Goal: Find specific page/section: Find specific page/section

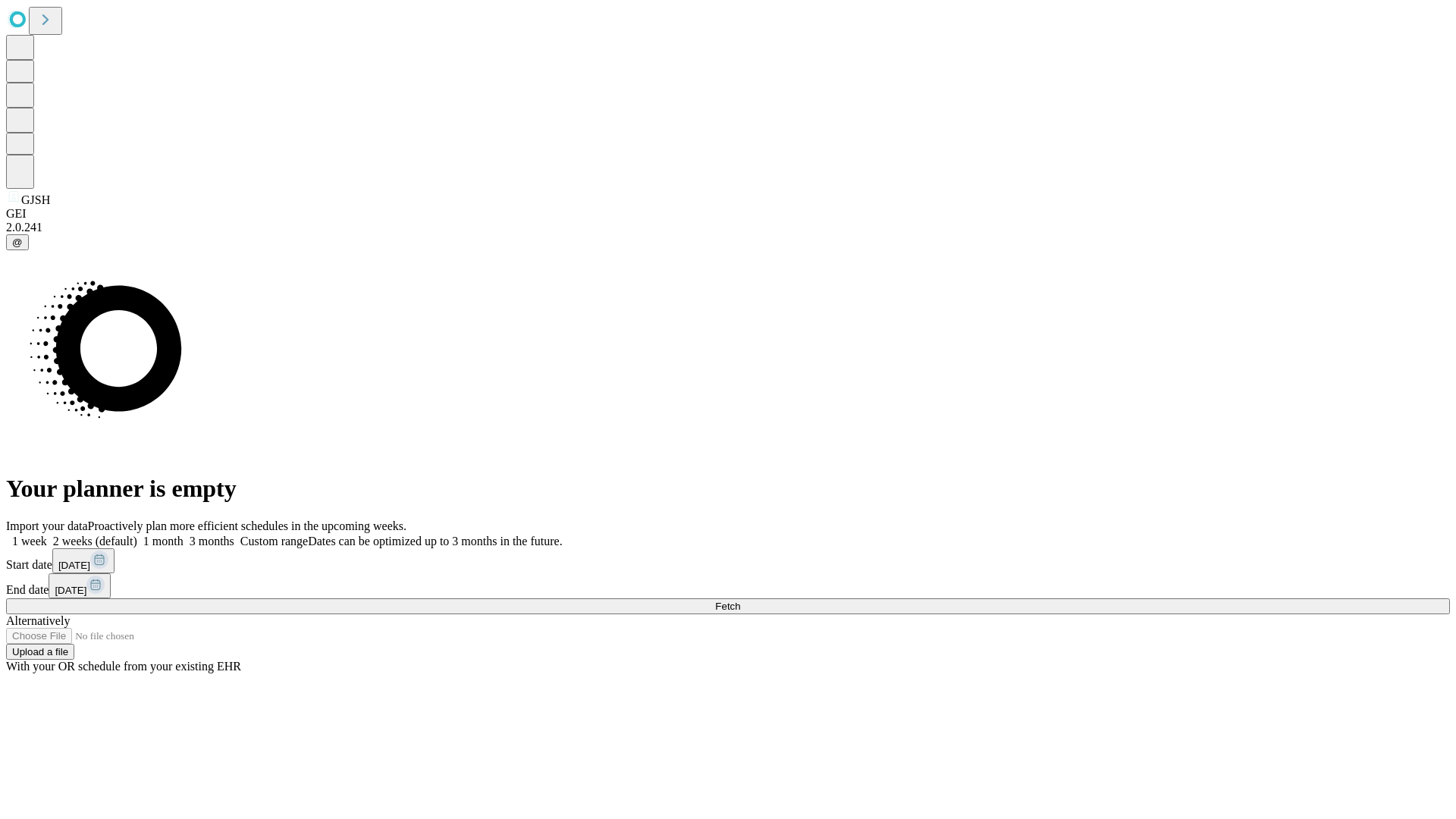
click at [740, 601] on span "Fetch" at bounding box center [728, 606] width 25 height 11
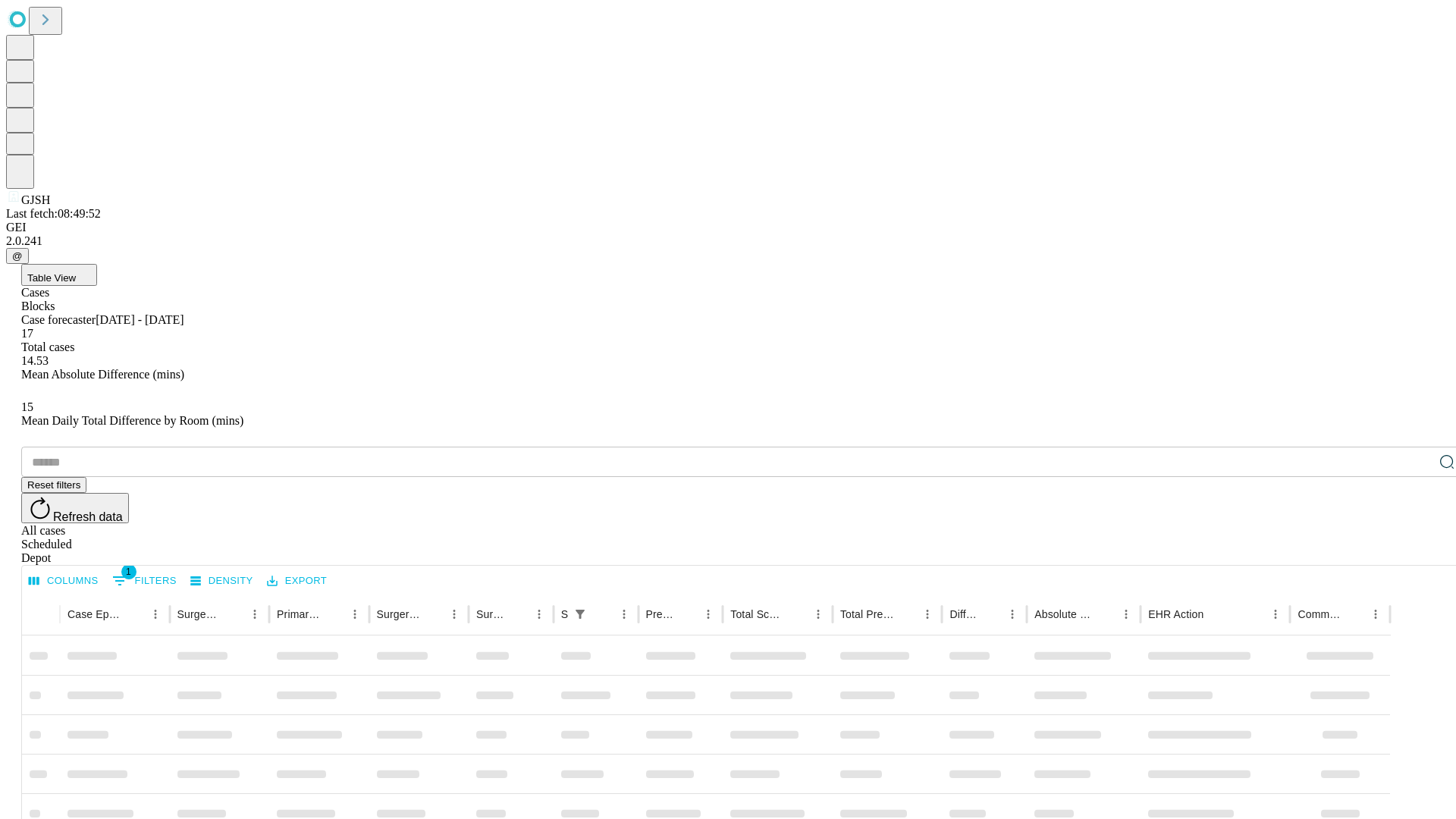
click at [76, 273] on span "Table View" at bounding box center [52, 278] width 49 height 11
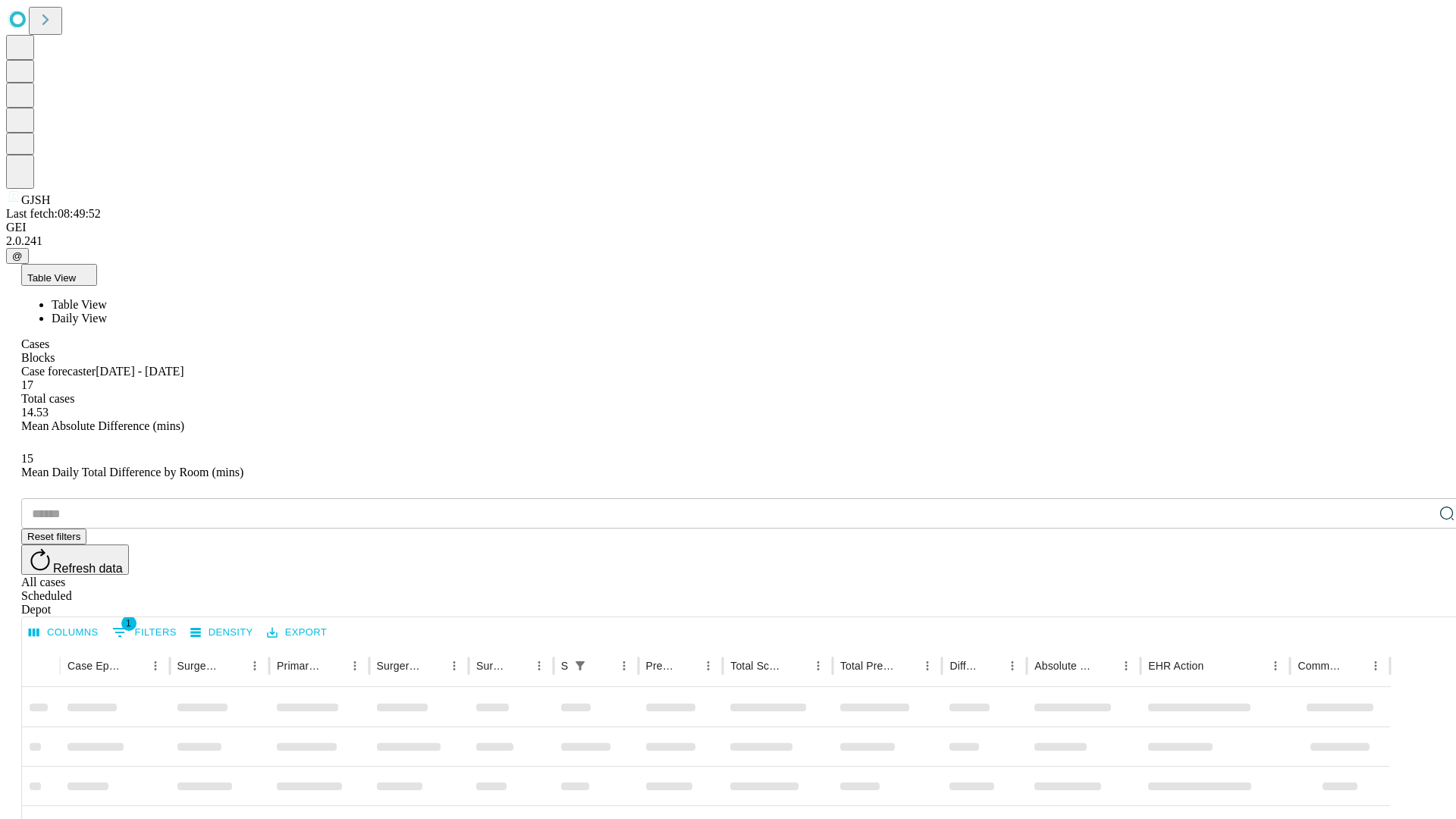
click at [107, 311] on span "Daily View" at bounding box center [79, 318] width 55 height 13
